Goal: Transaction & Acquisition: Purchase product/service

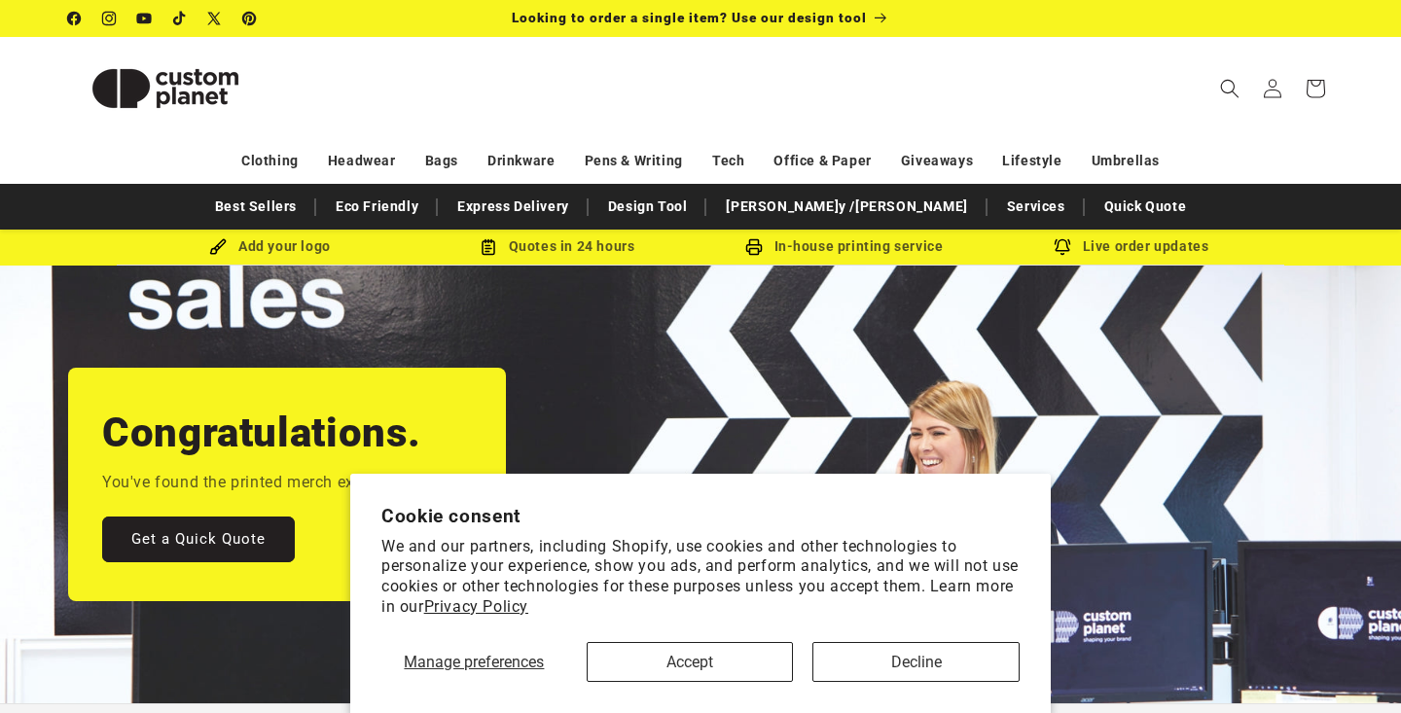
click at [654, 656] on button "Accept" at bounding box center [690, 662] width 207 height 40
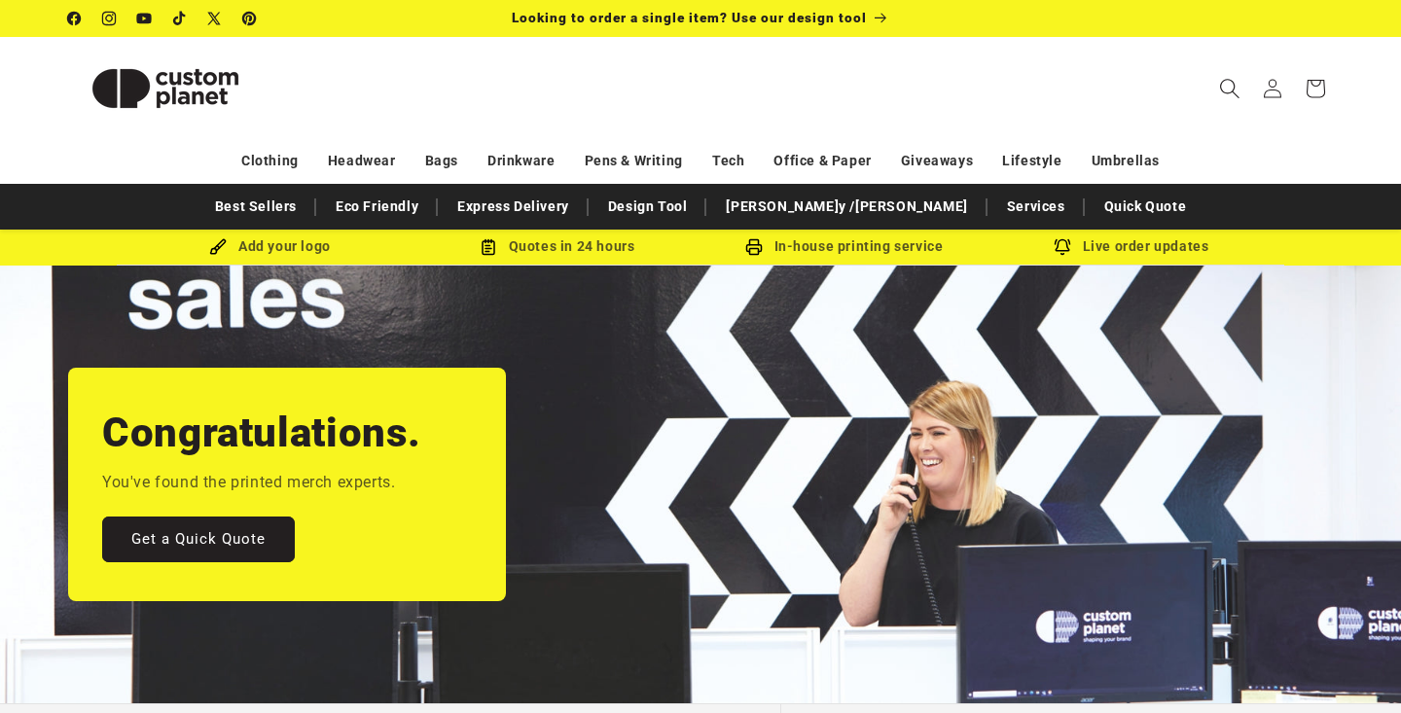
click at [1230, 85] on icon "Search" at bounding box center [1229, 88] width 20 height 20
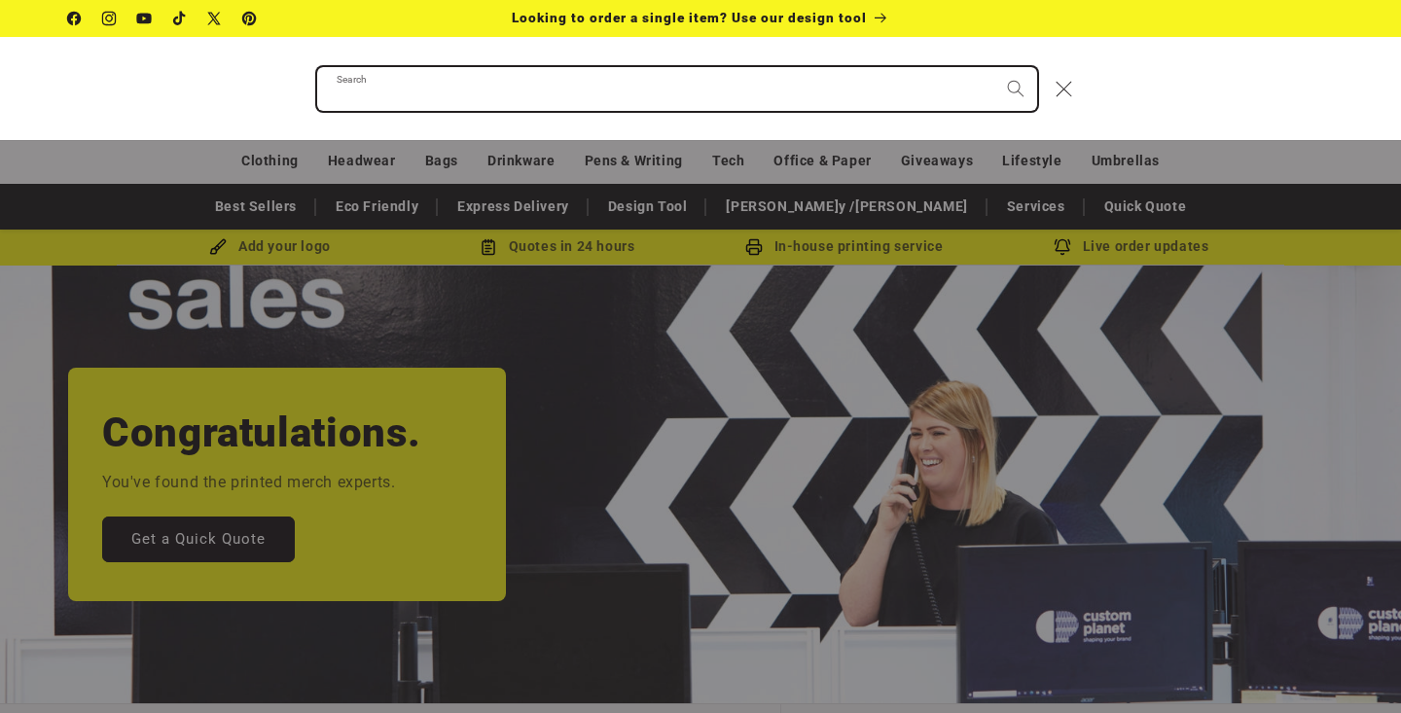
type input "*"
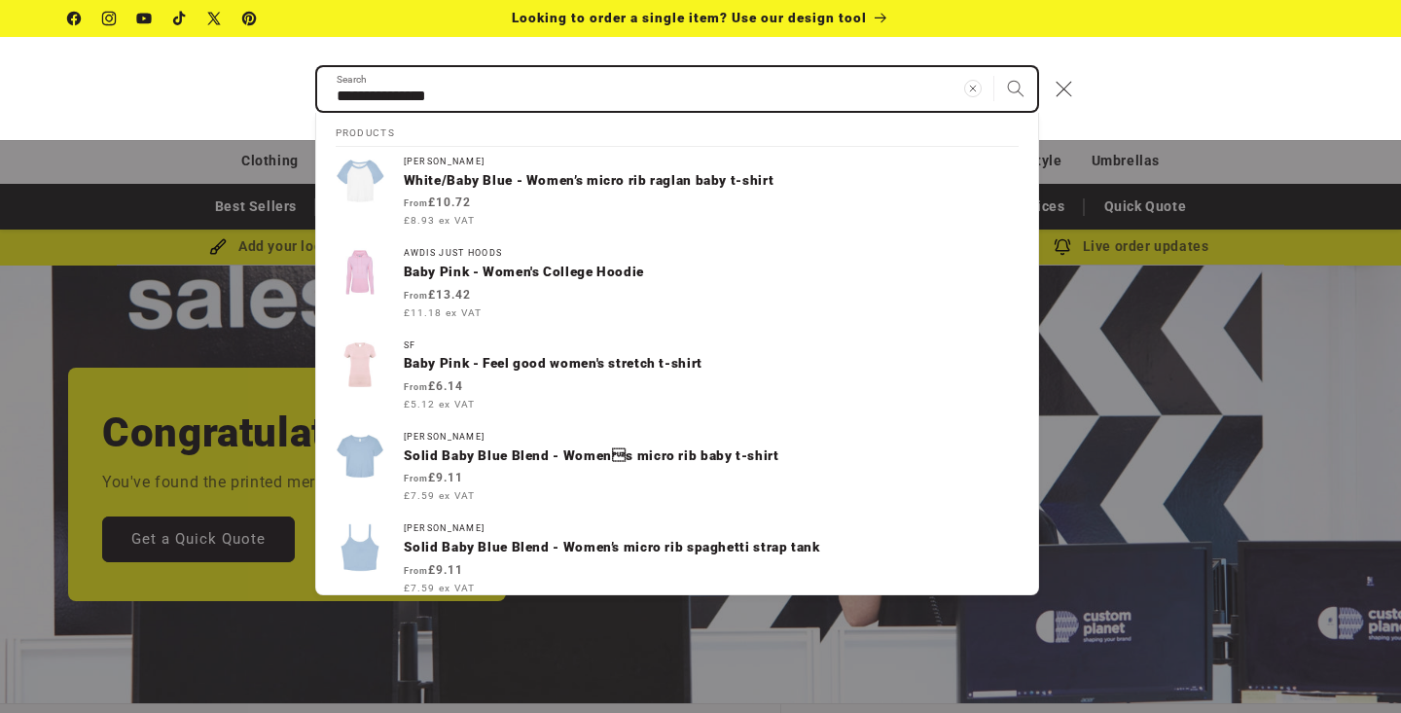
type input "**********"
click at [1015, 89] on button "Search" at bounding box center [1016, 88] width 43 height 43
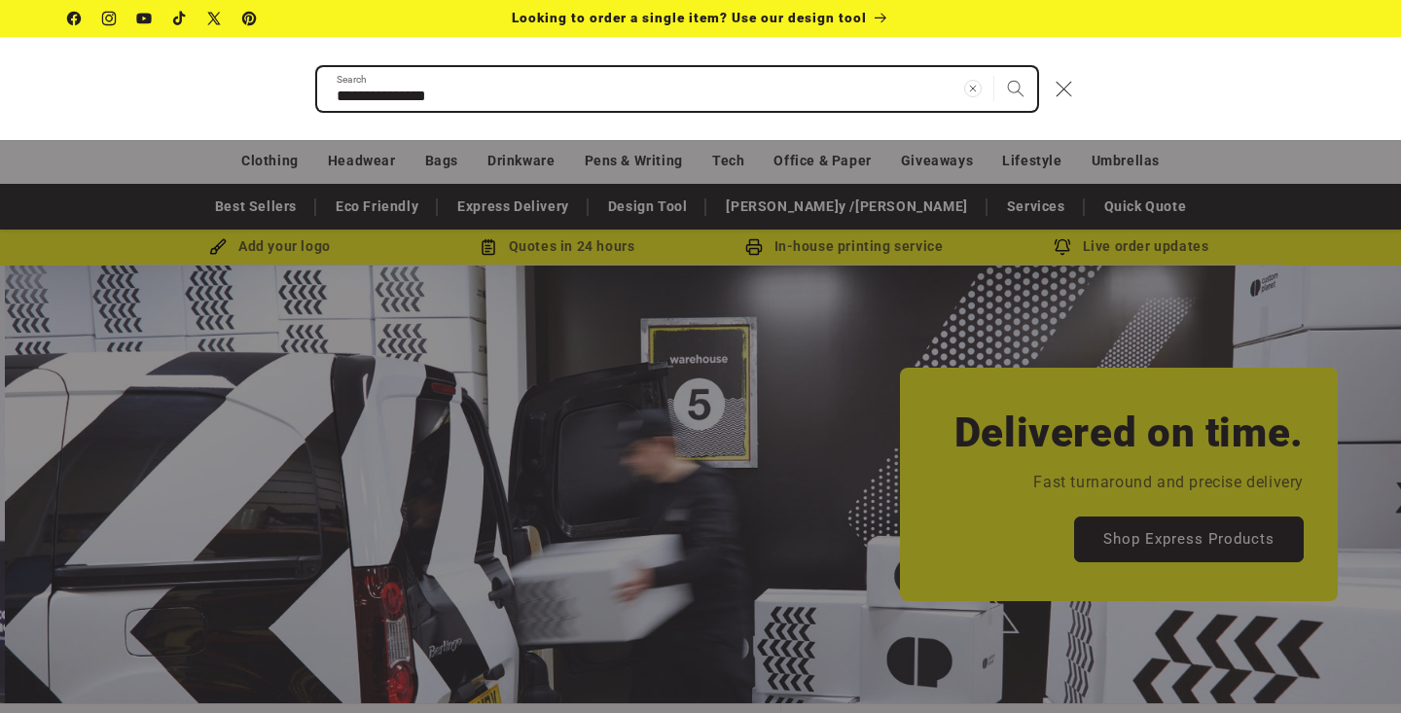
scroll to position [0, 1401]
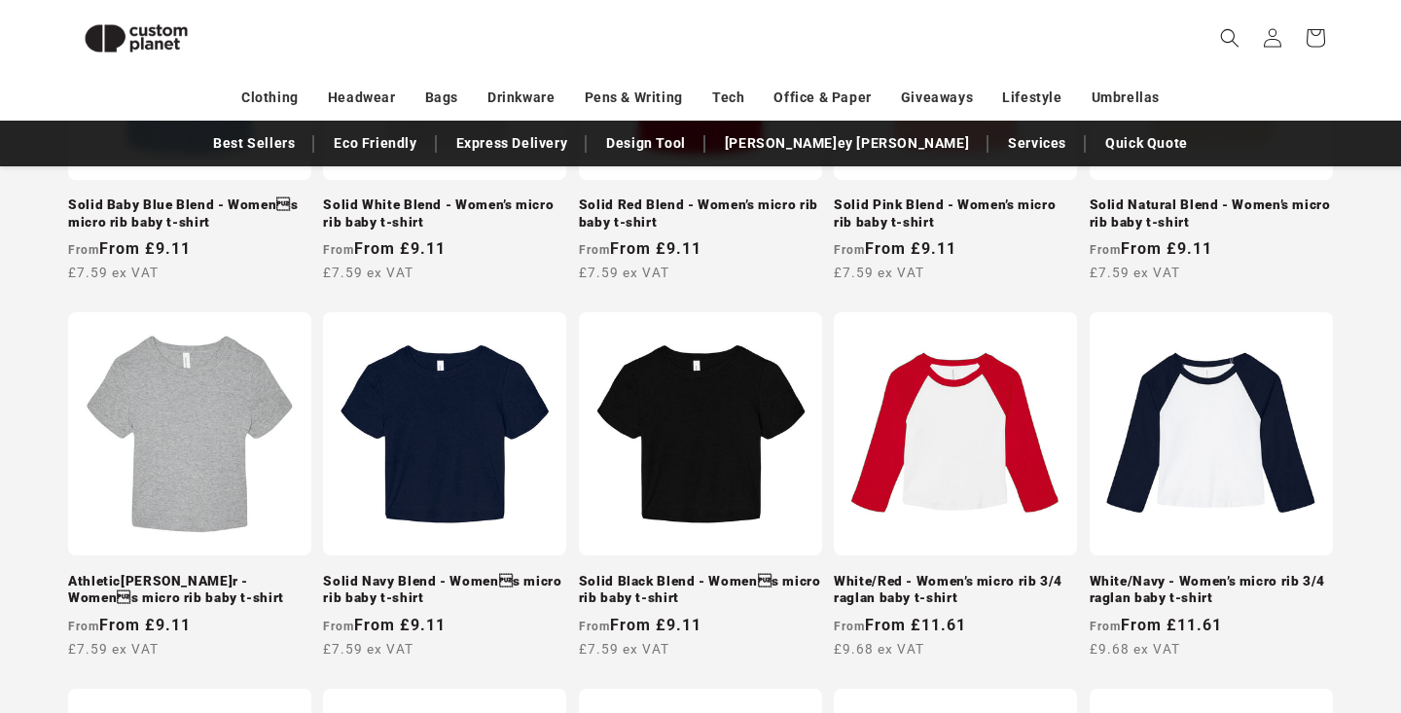
scroll to position [577, 0]
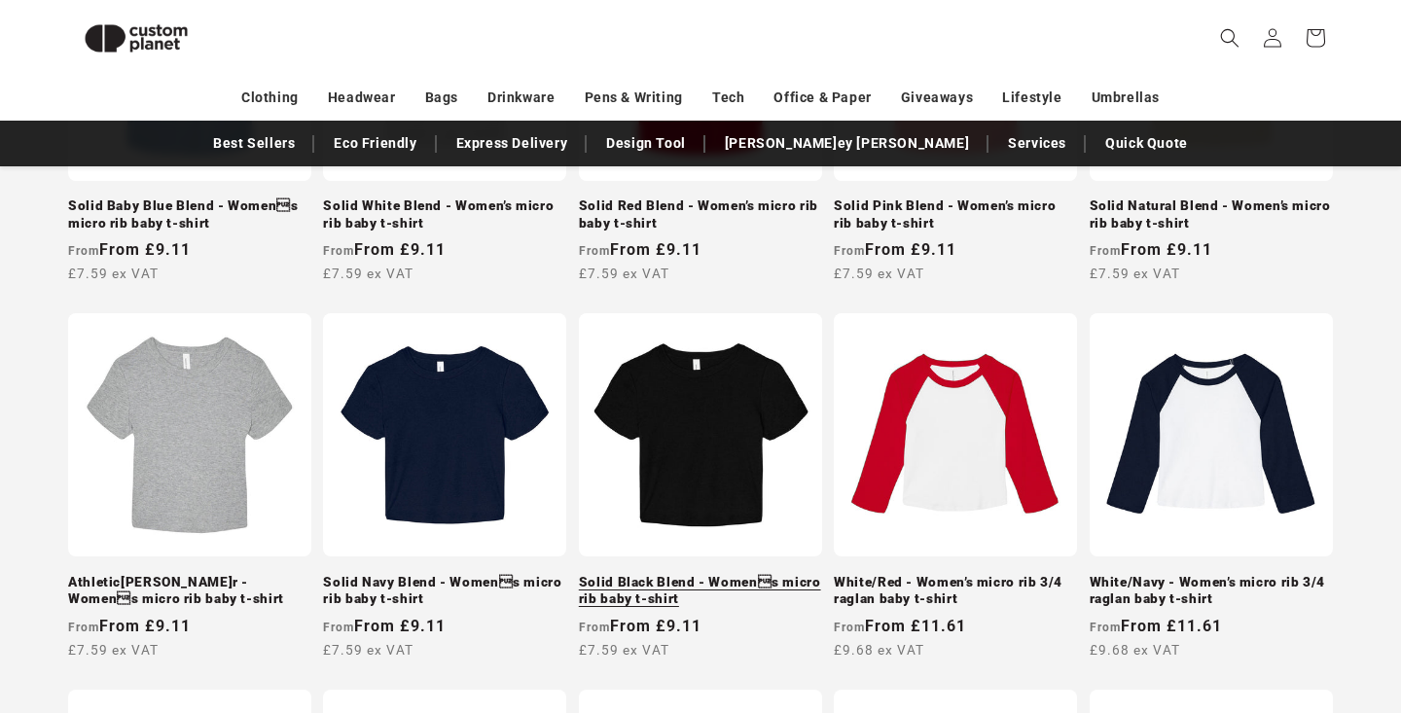
click at [713, 574] on link "Solid Black Blend - Womens micro rib baby t-shirt" at bounding box center [700, 591] width 243 height 34
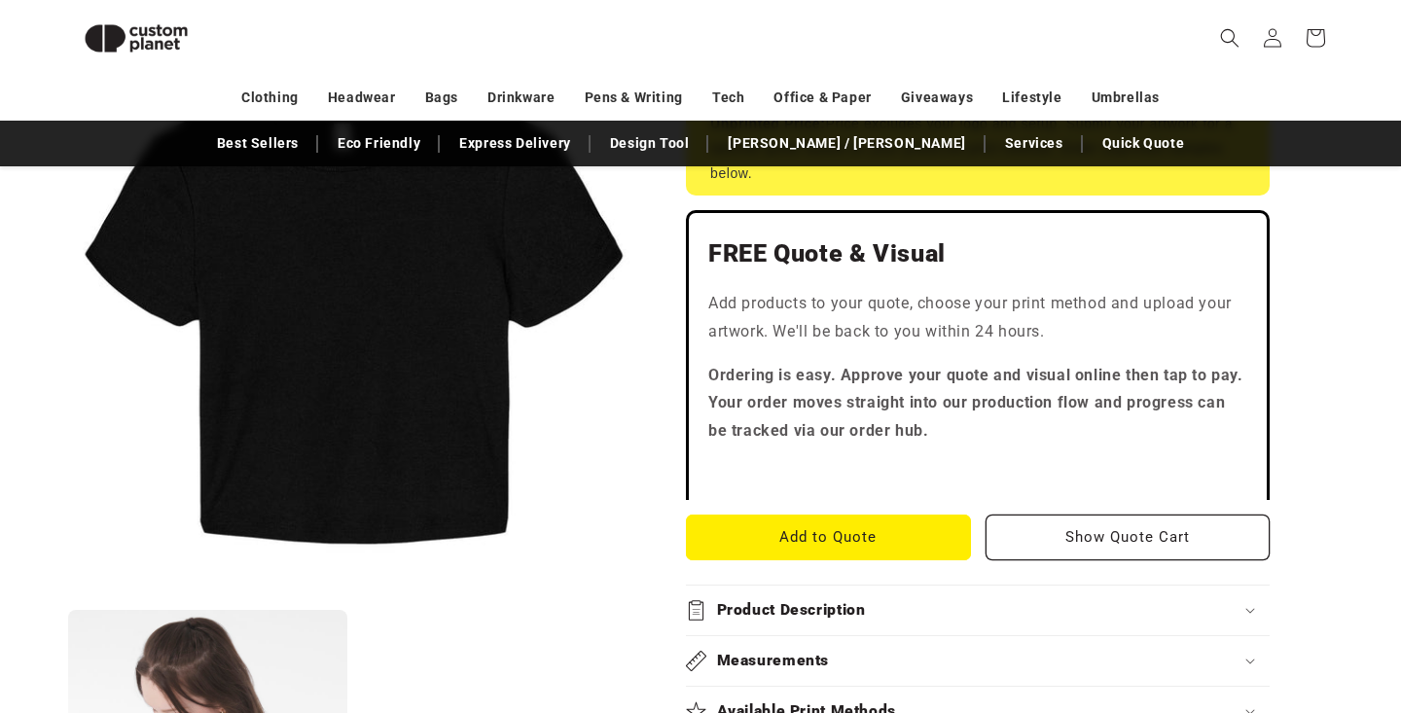
scroll to position [632, 0]
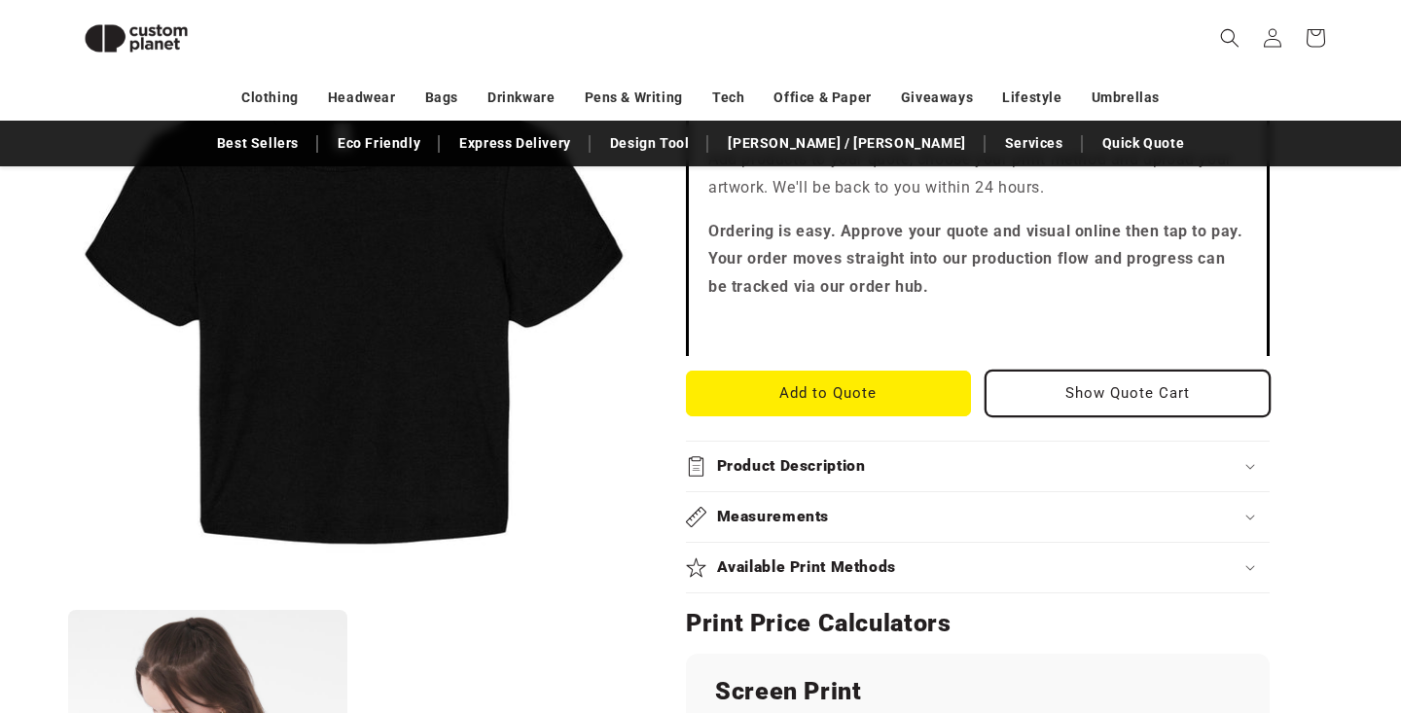
click at [1222, 400] on button "Show Quote Cart" at bounding box center [1128, 394] width 285 height 46
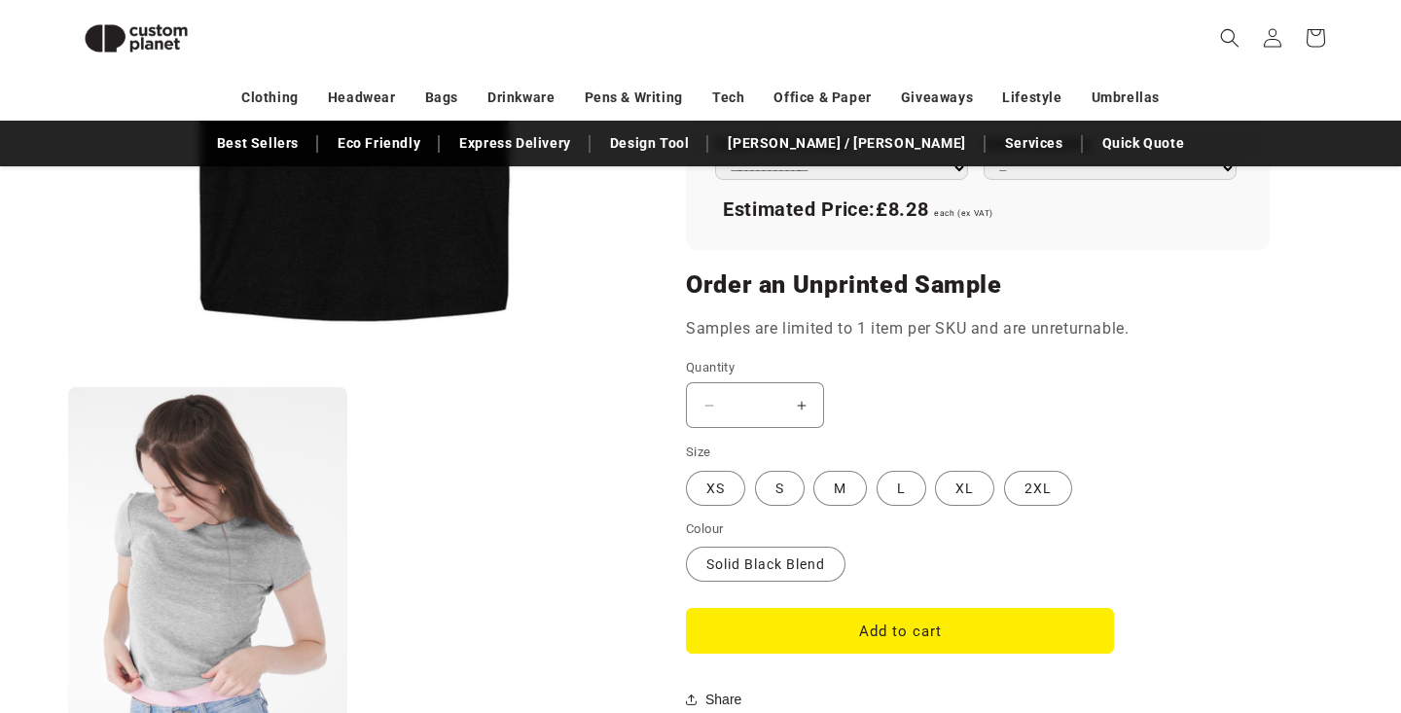
scroll to position [1254, 0]
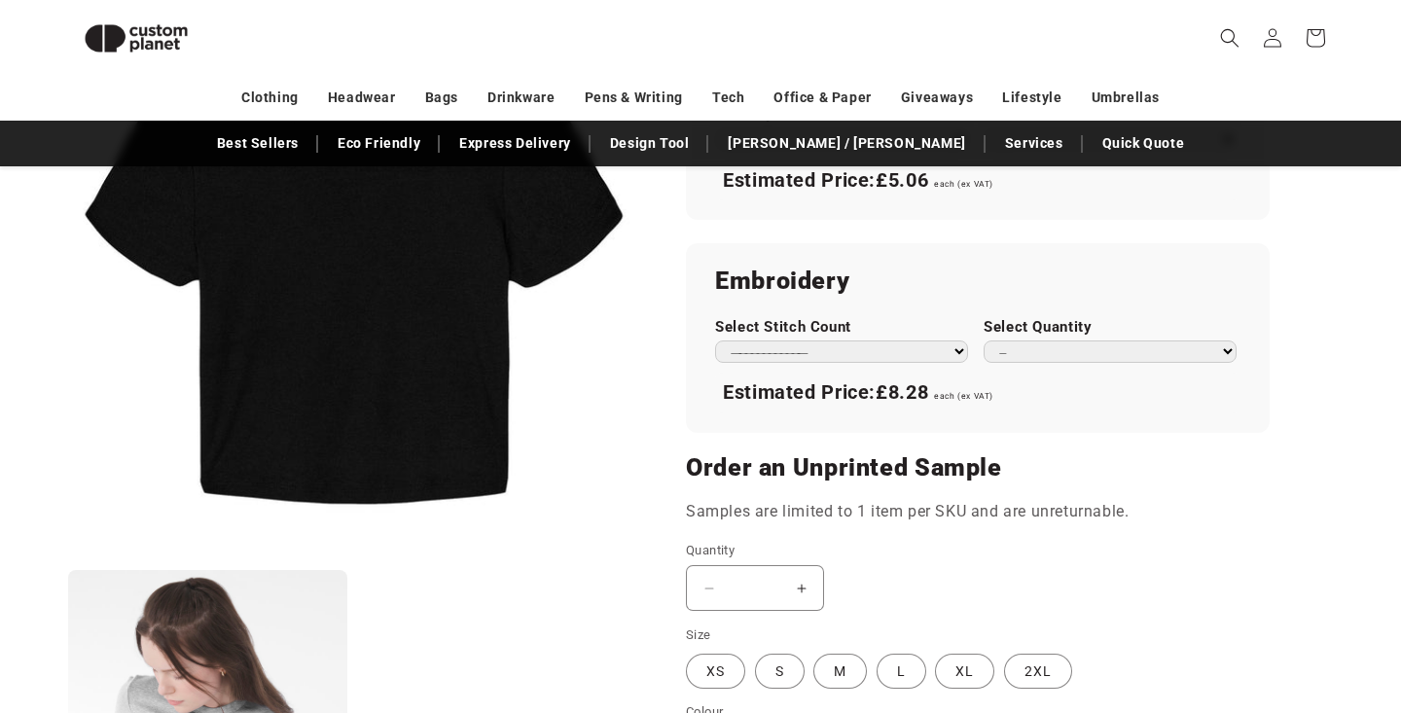
click at [890, 350] on select "**********" at bounding box center [841, 352] width 253 height 22
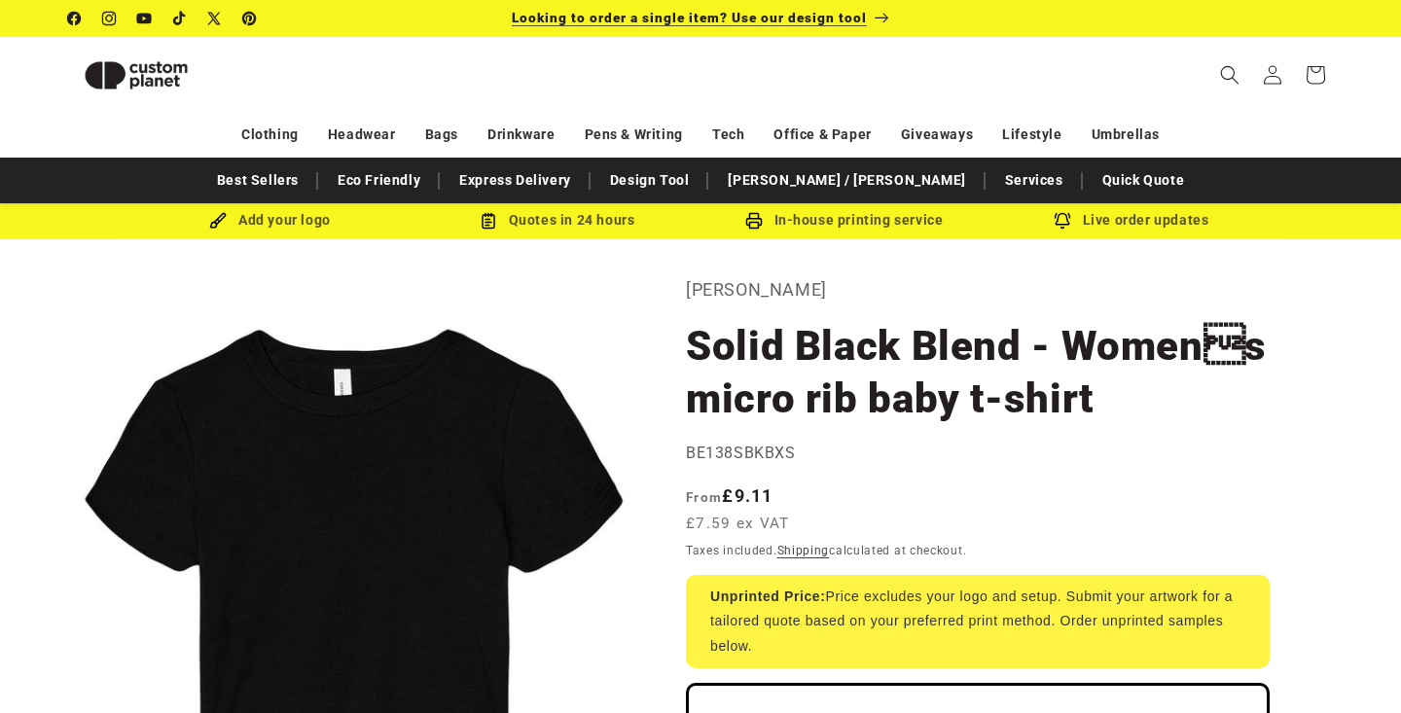
scroll to position [632, 0]
